Goal: Entertainment & Leisure: Consume media (video, audio)

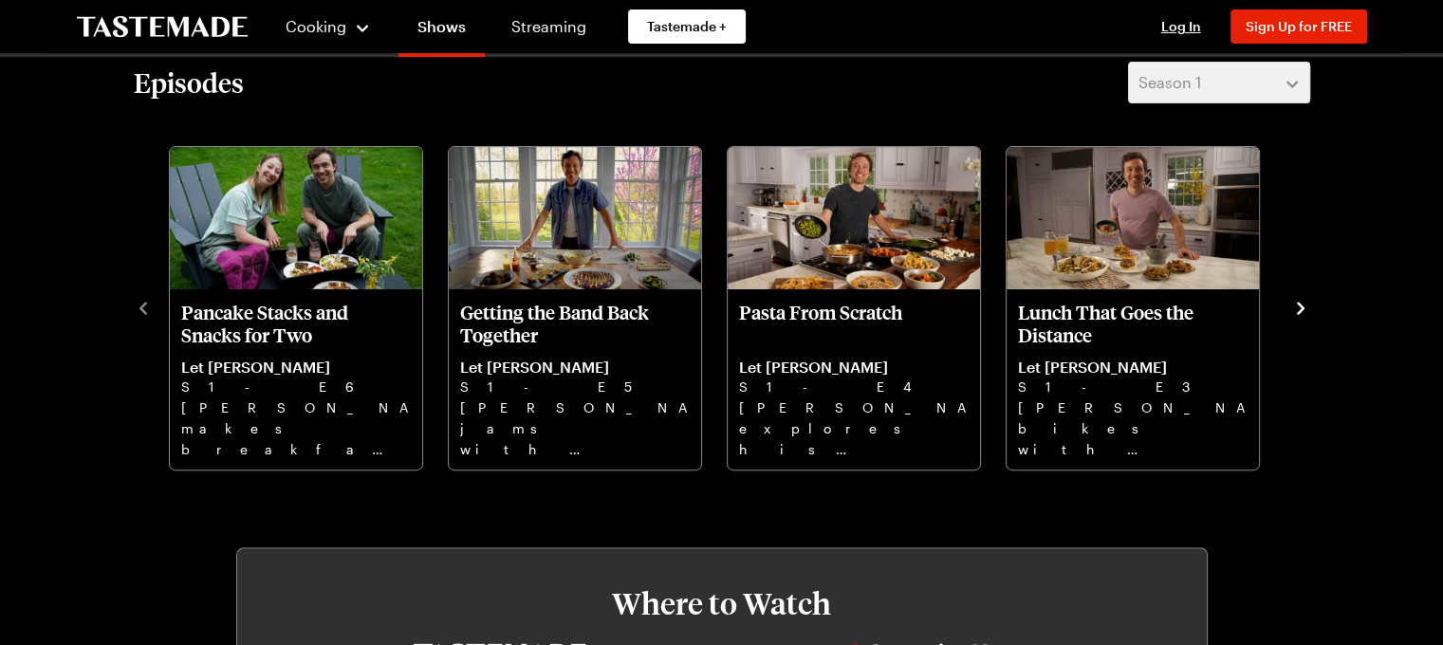
scroll to position [584, 0]
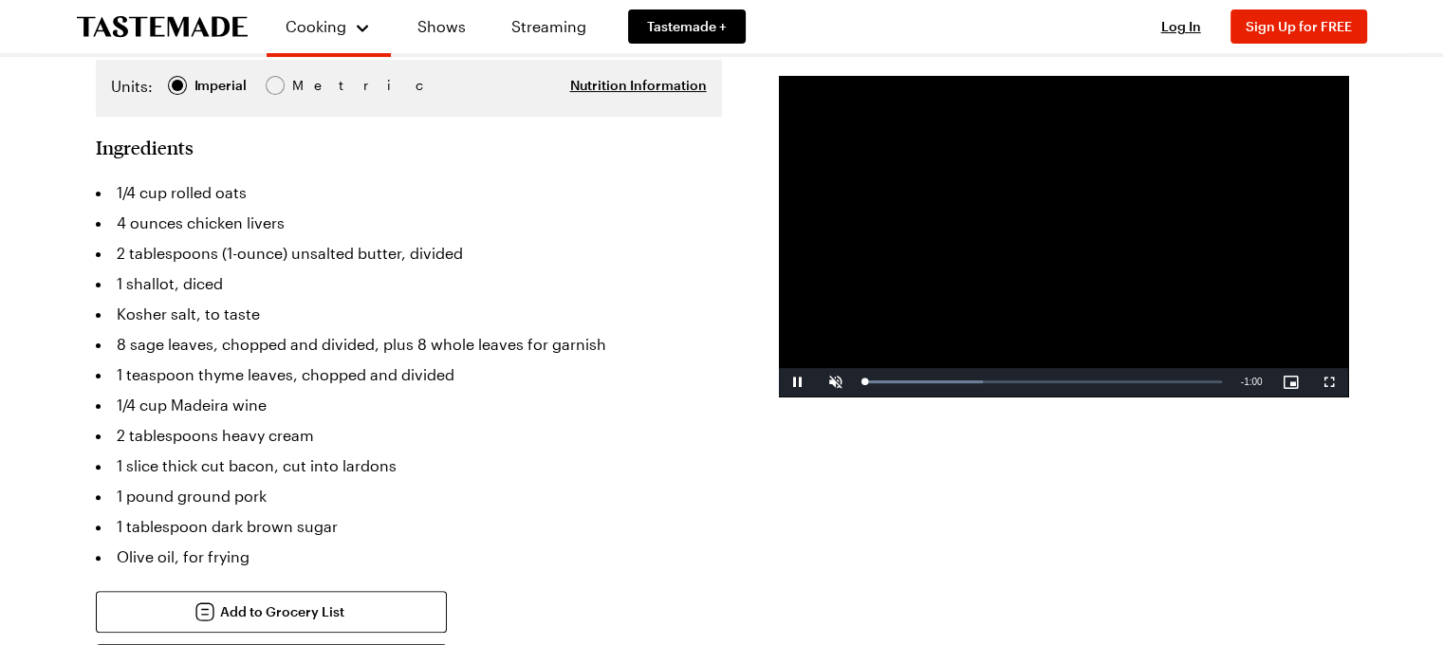
scroll to position [474, 0]
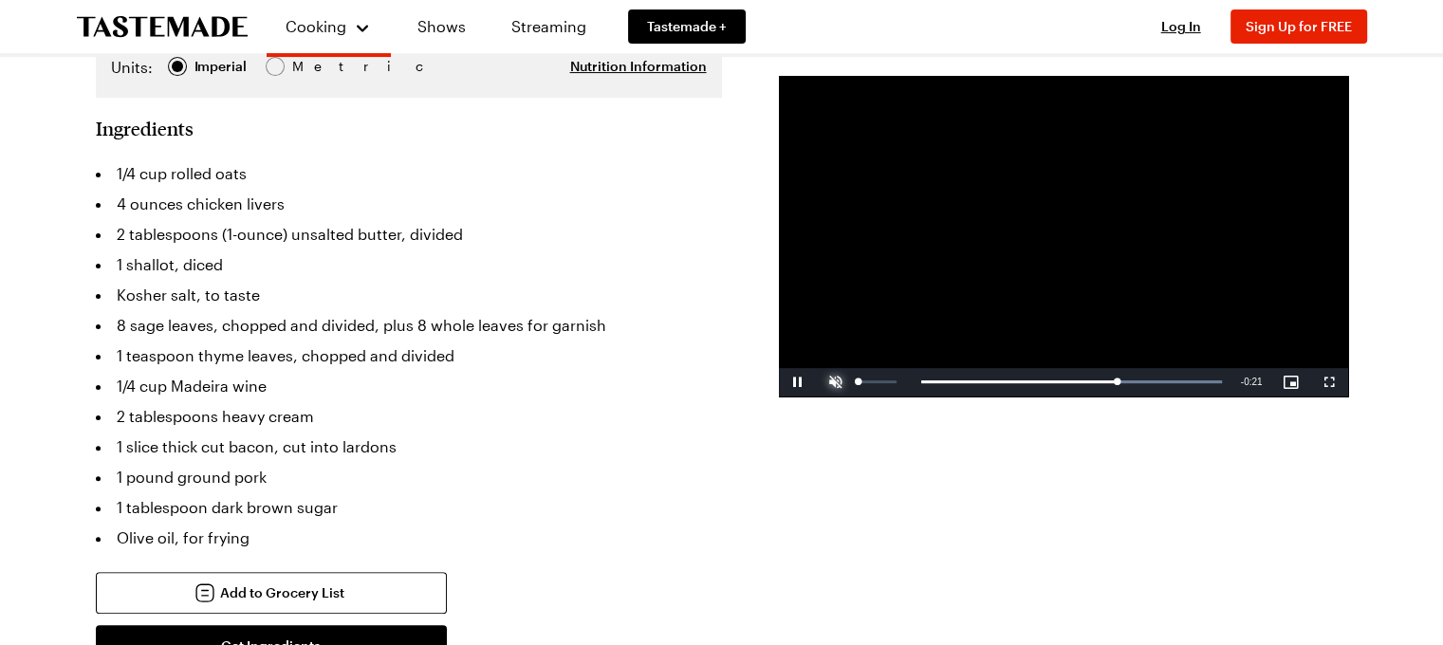
click at [831, 382] on span "Video Player" at bounding box center [836, 382] width 38 height 0
click at [869, 379] on div "Loaded : 100.00% 0:00 0:41" at bounding box center [1043, 381] width 358 height 5
click at [1334, 382] on span "Video Player" at bounding box center [1329, 382] width 38 height 0
